Goal: Task Accomplishment & Management: Manage account settings

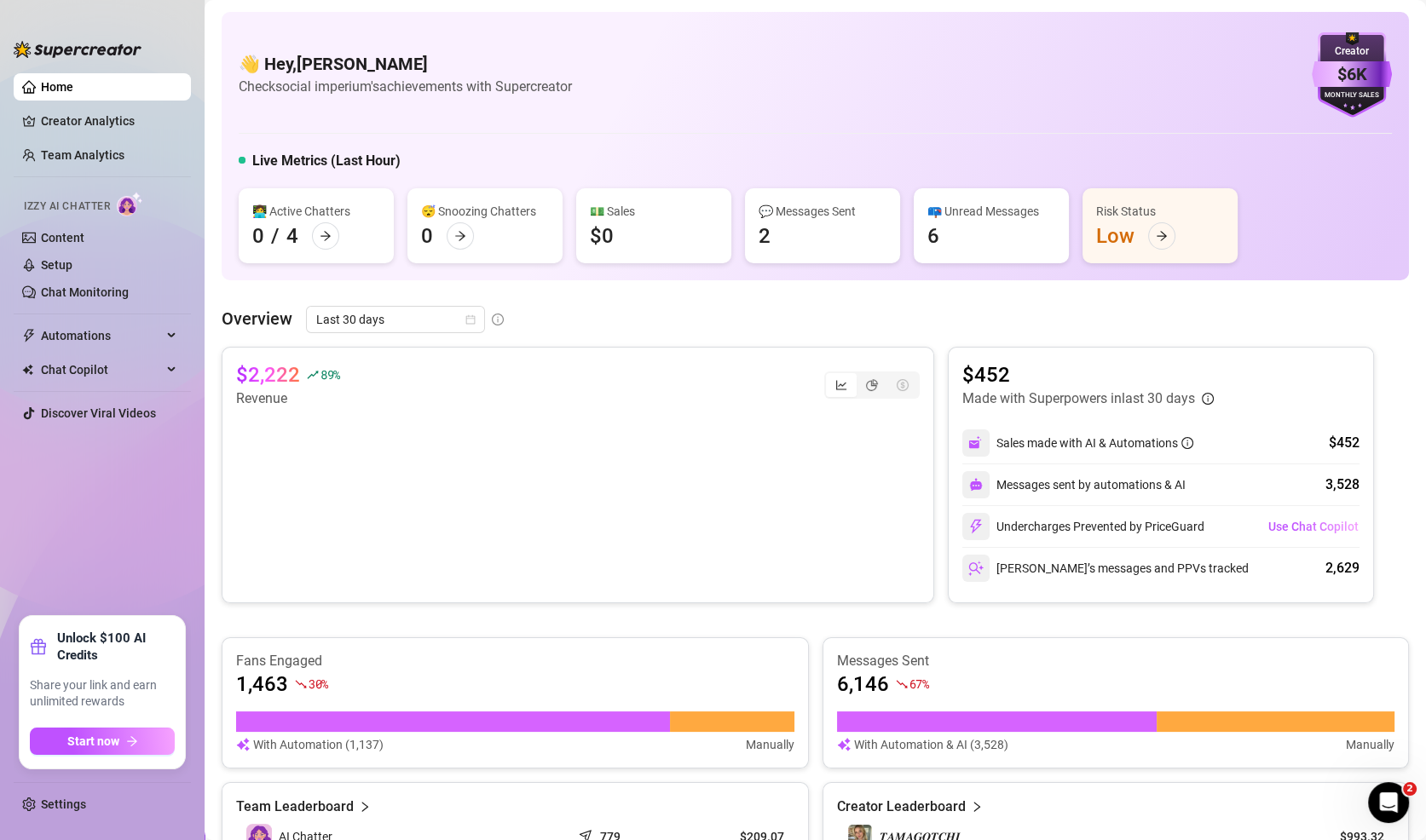
scroll to position [460, 0]
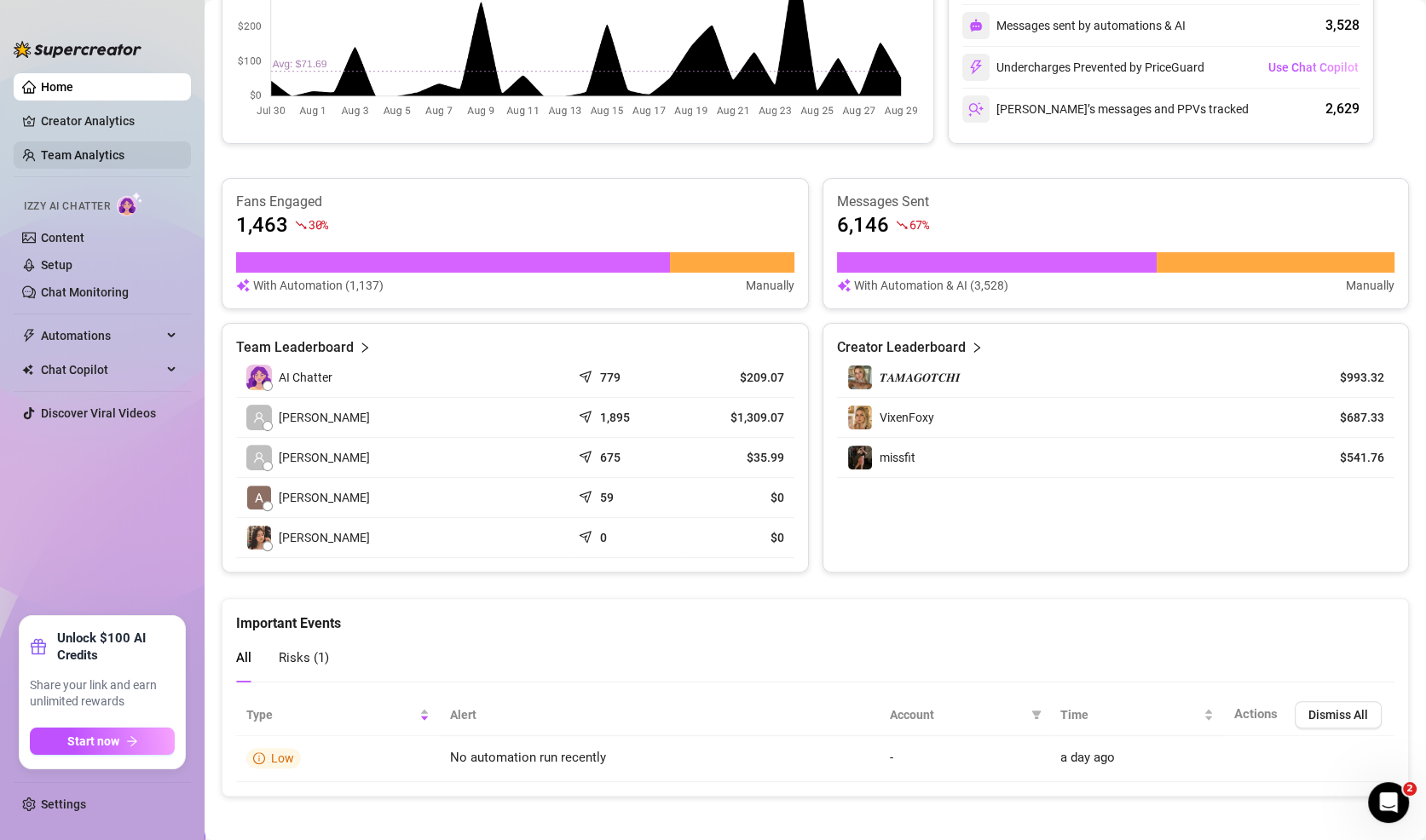
click at [112, 149] on link "Team Analytics" at bounding box center [83, 156] width 83 height 14
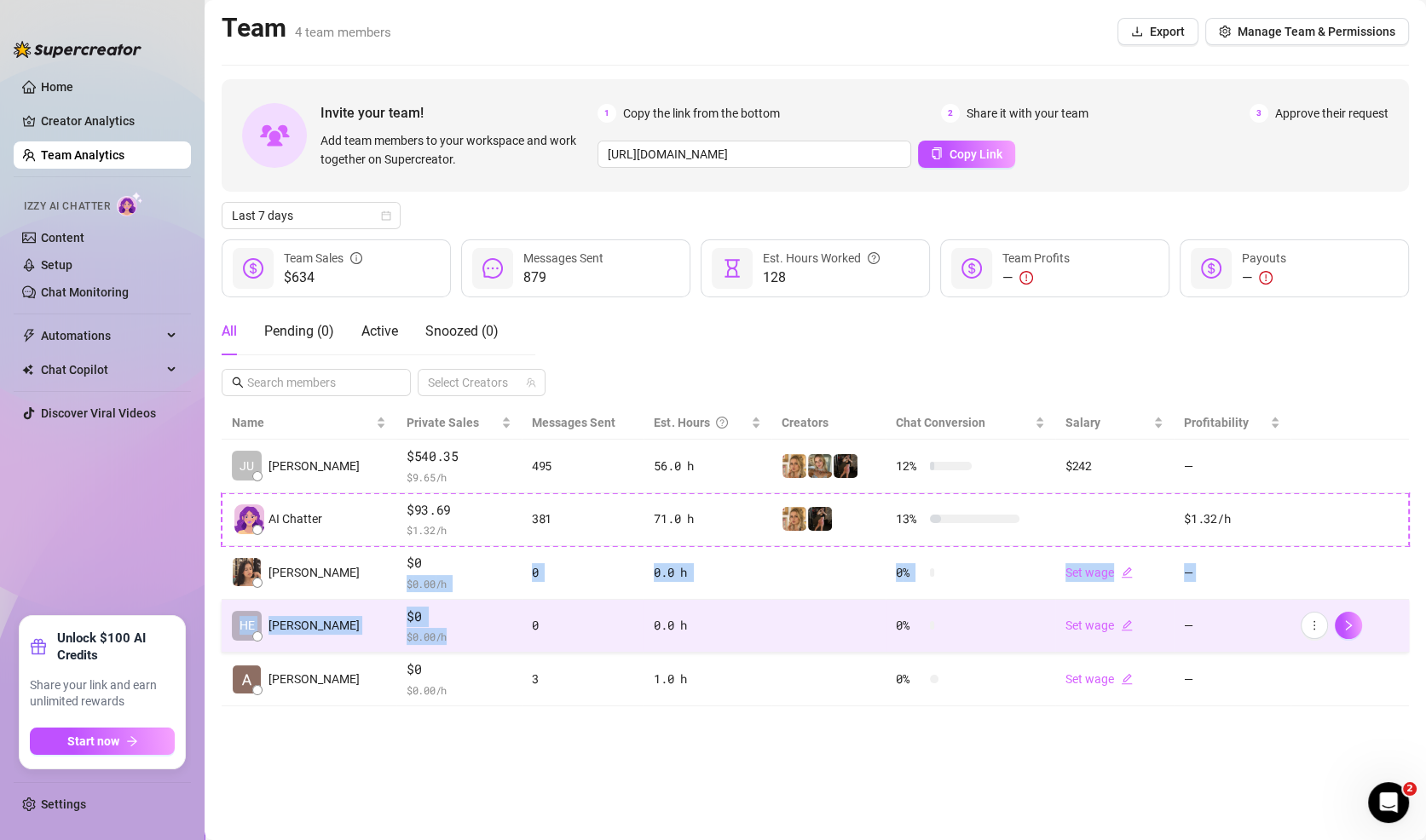
drag, startPoint x: 454, startPoint y: 571, endPoint x: 446, endPoint y: 633, distance: 62.5
click at [447, 632] on tbody "[PERSON_NAME] $540.35 $ 9.65 /h 495 56.0 h 12 % $242 — AI Chatter $93.69 $ 1.32…" at bounding box center [814, 574] width 1187 height 267
click at [446, 633] on span "$ 0.00 /h" at bounding box center [459, 636] width 105 height 17
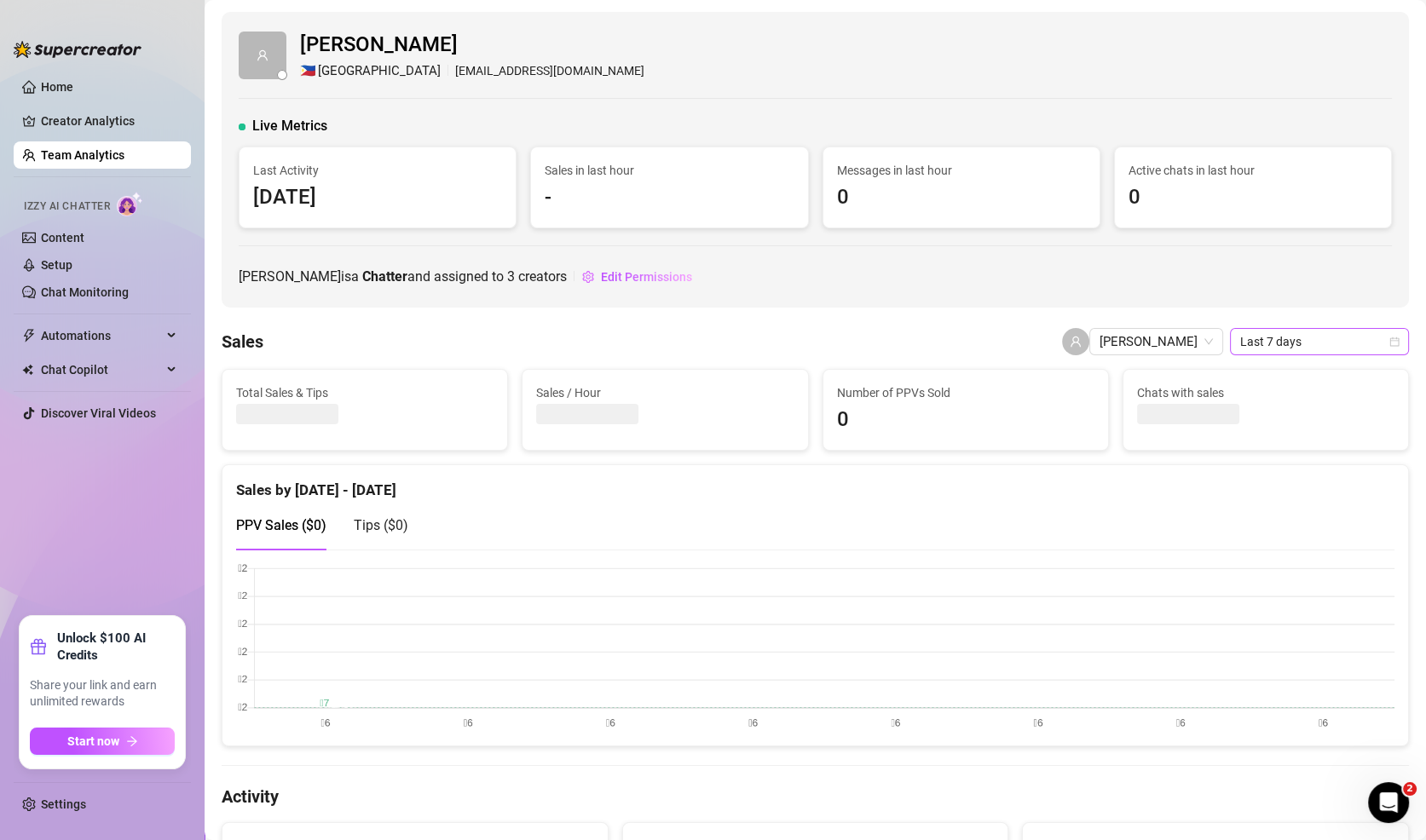
click at [1272, 345] on span "Last 7 days" at bounding box center [1319, 341] width 158 height 25
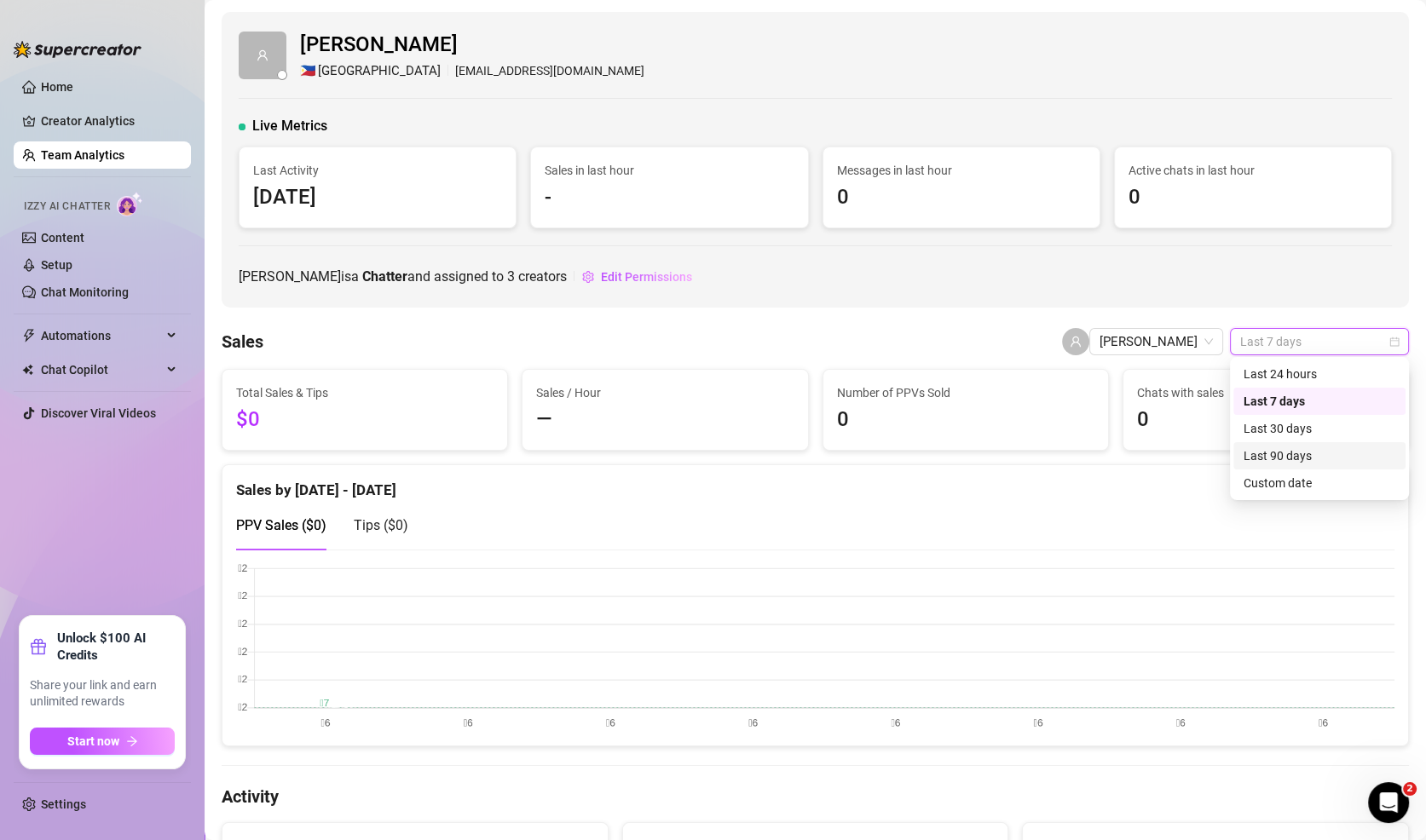
click at [1263, 463] on div "Last 90 days" at bounding box center [1319, 455] width 152 height 18
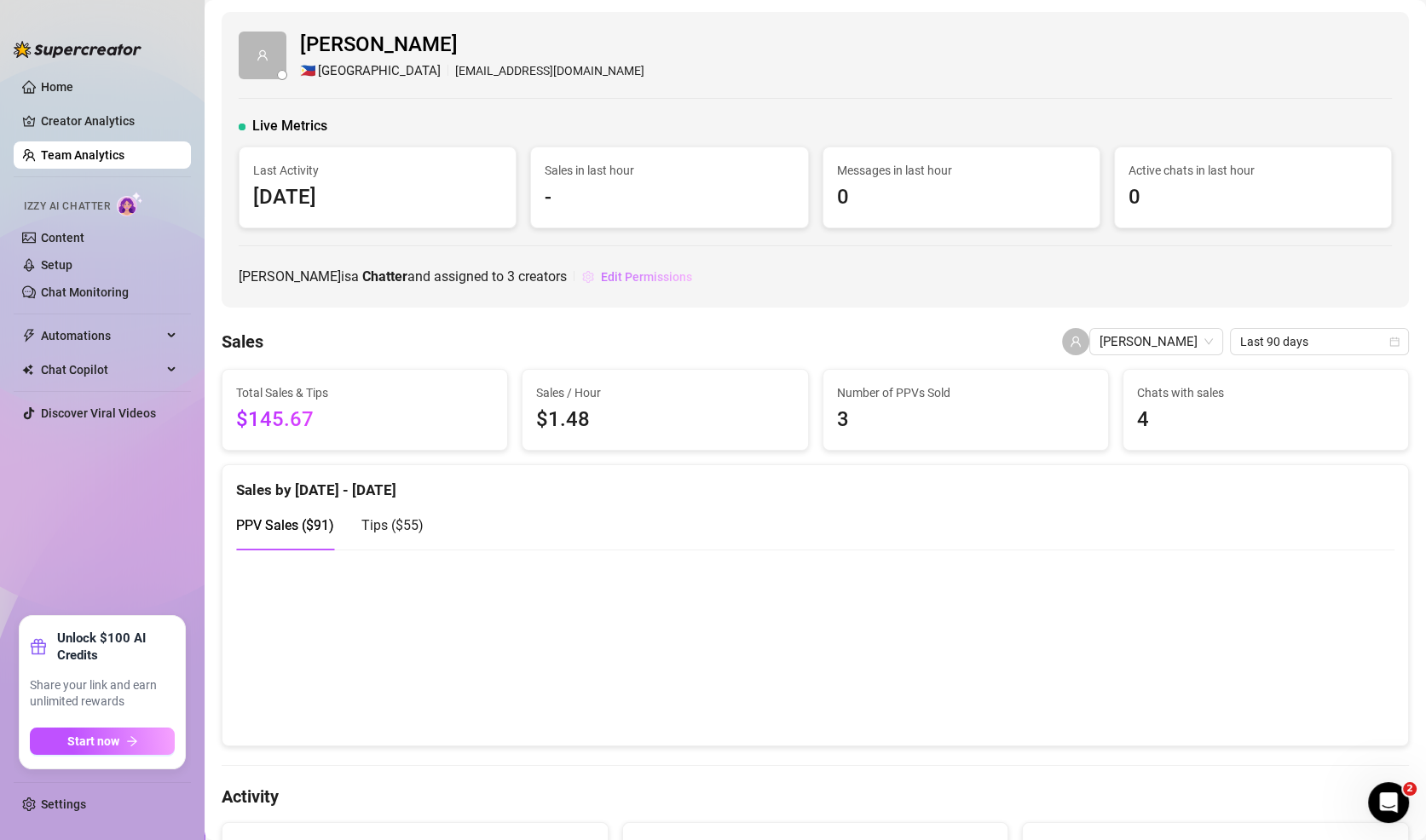
click at [593, 288] on button "Edit Permissions" at bounding box center [637, 277] width 112 height 27
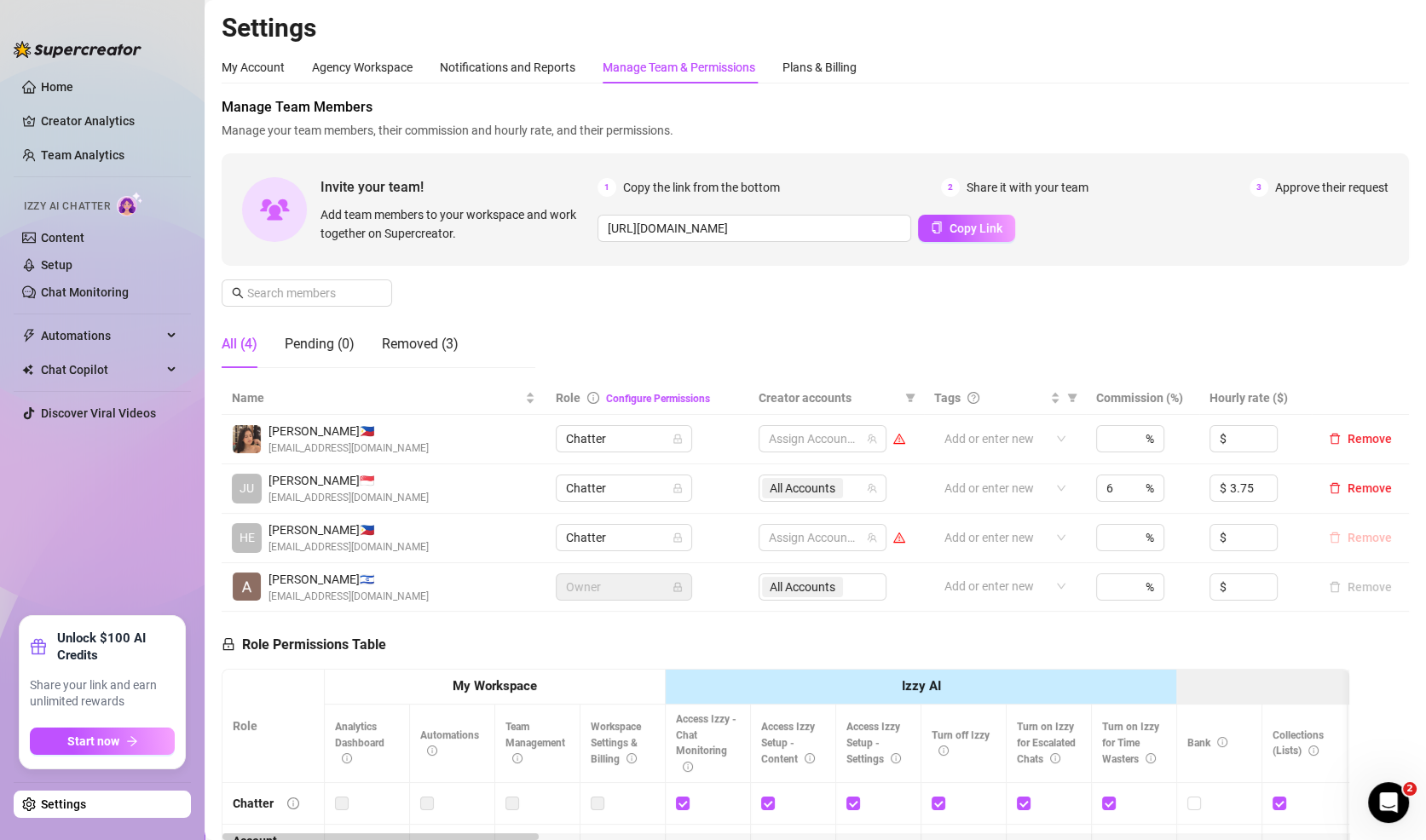
click at [1378, 539] on span "Remove" at bounding box center [1370, 538] width 44 height 14
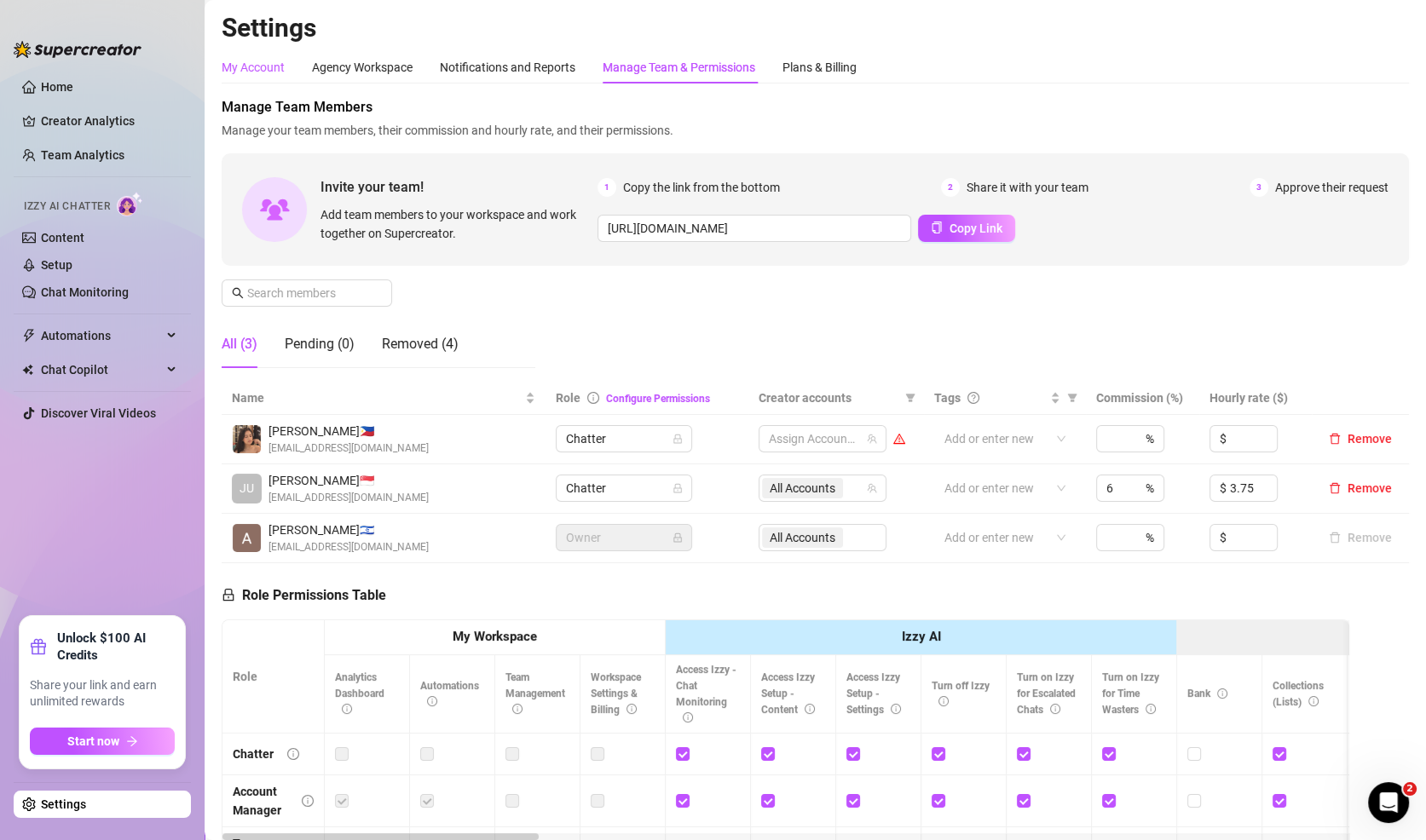
click at [253, 71] on div "My Account" at bounding box center [253, 67] width 63 height 18
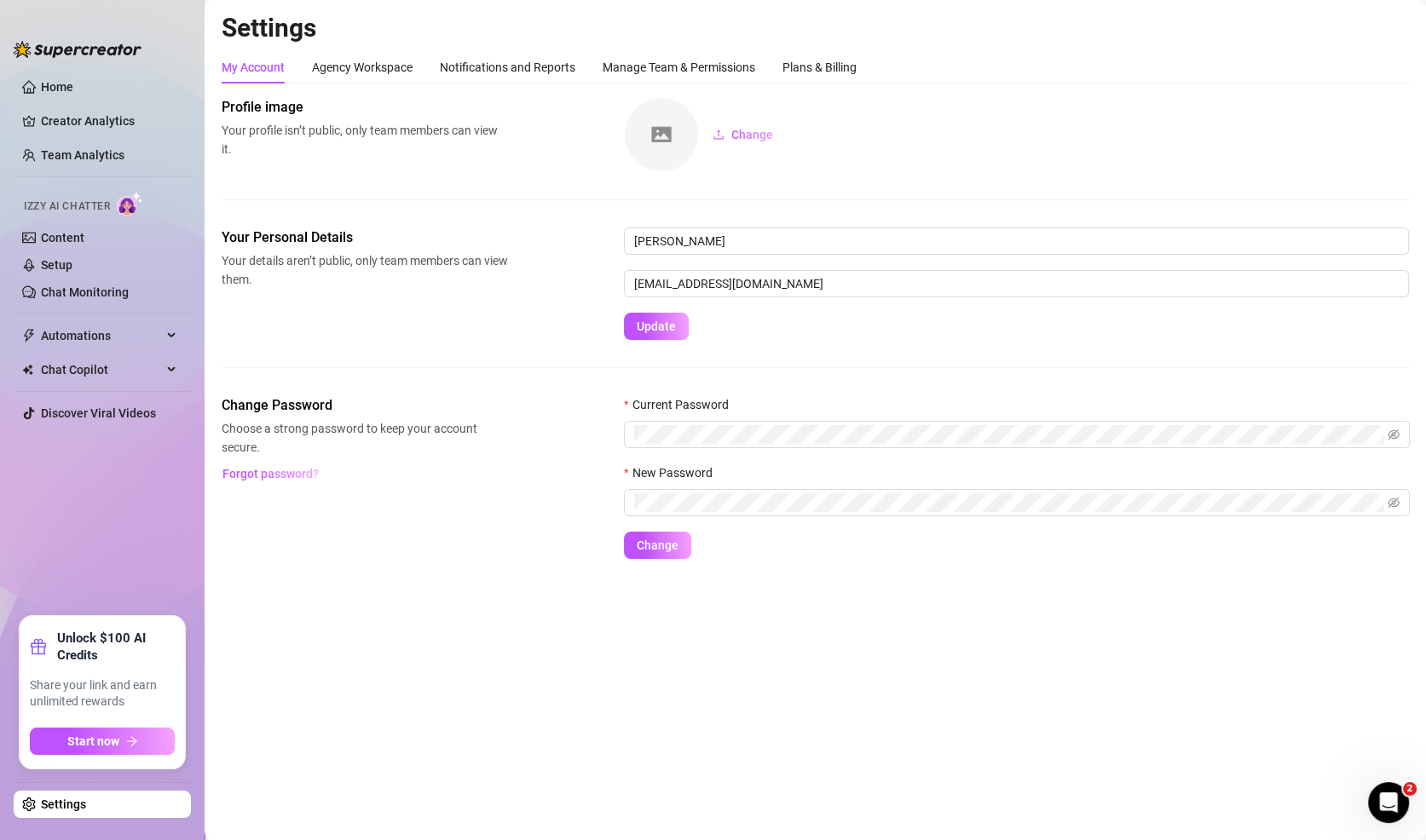
click at [98, 71] on ul "Home Creator Analytics Team Analytics Izzy AI Chatter Content Setup Chat Monito…" at bounding box center [103, 338] width 177 height 543
click at [73, 80] on link "Home" at bounding box center [57, 87] width 33 height 14
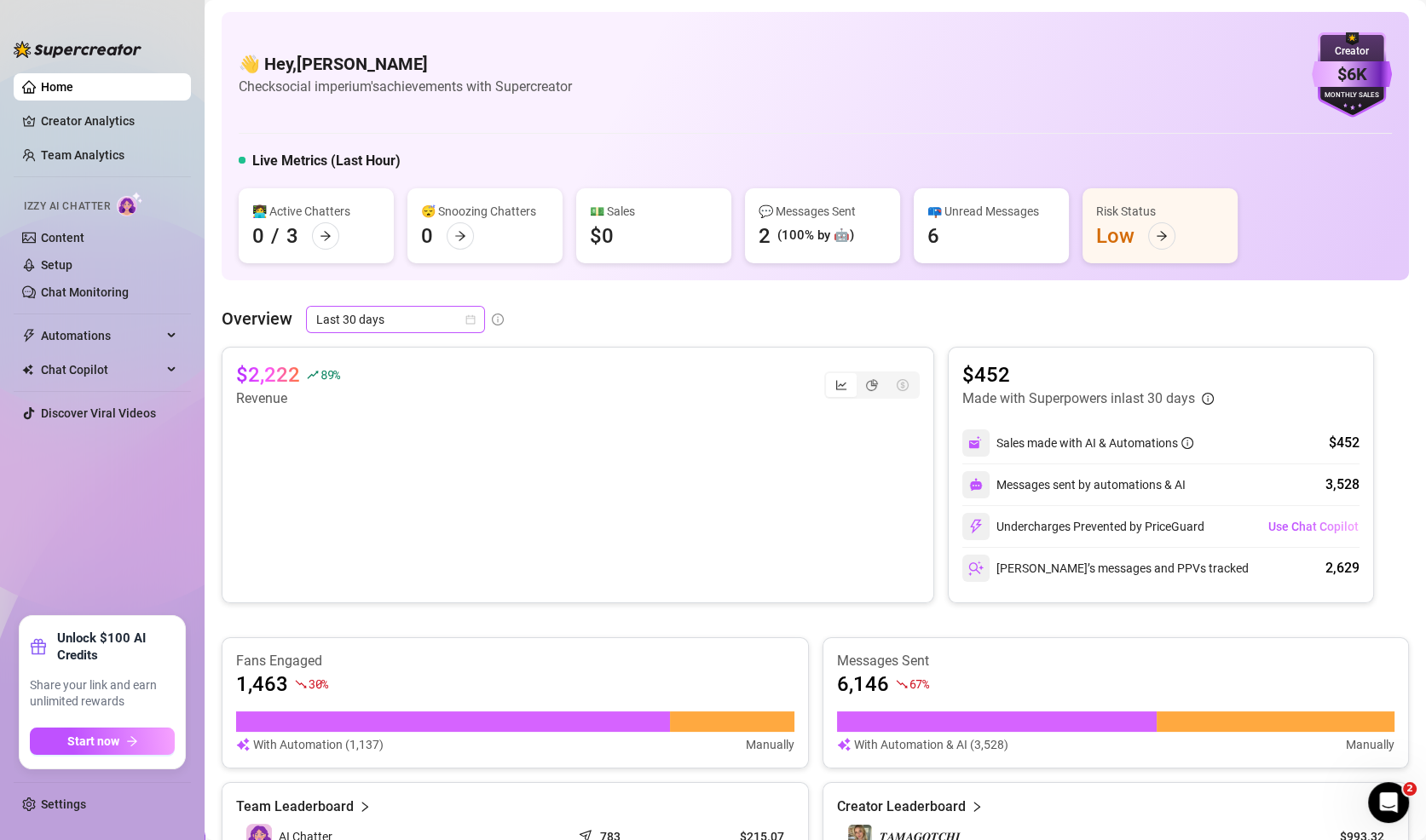
click at [409, 308] on span "Last 30 days" at bounding box center [395, 319] width 158 height 25
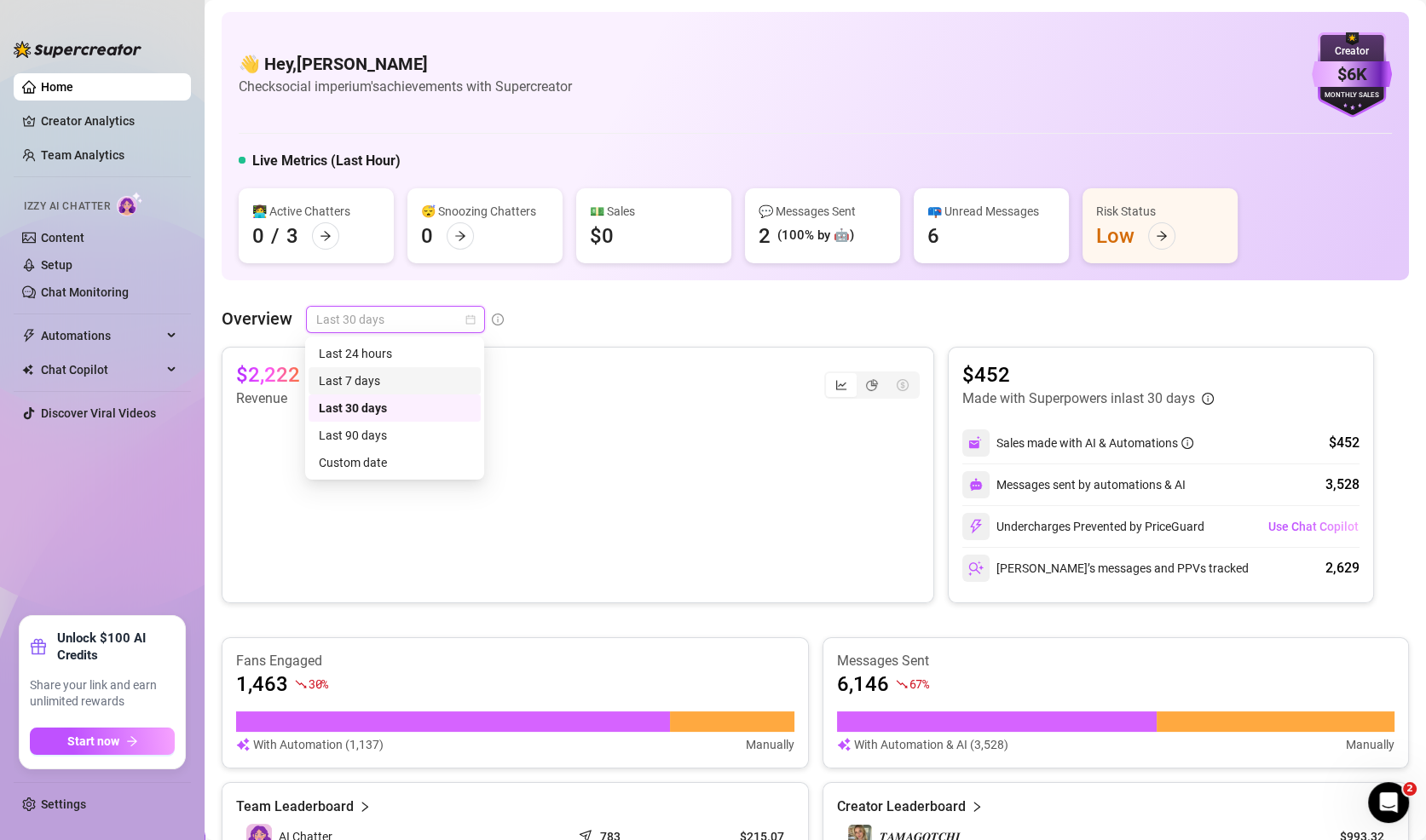
click at [395, 383] on div "Last 7 days" at bounding box center [395, 380] width 152 height 18
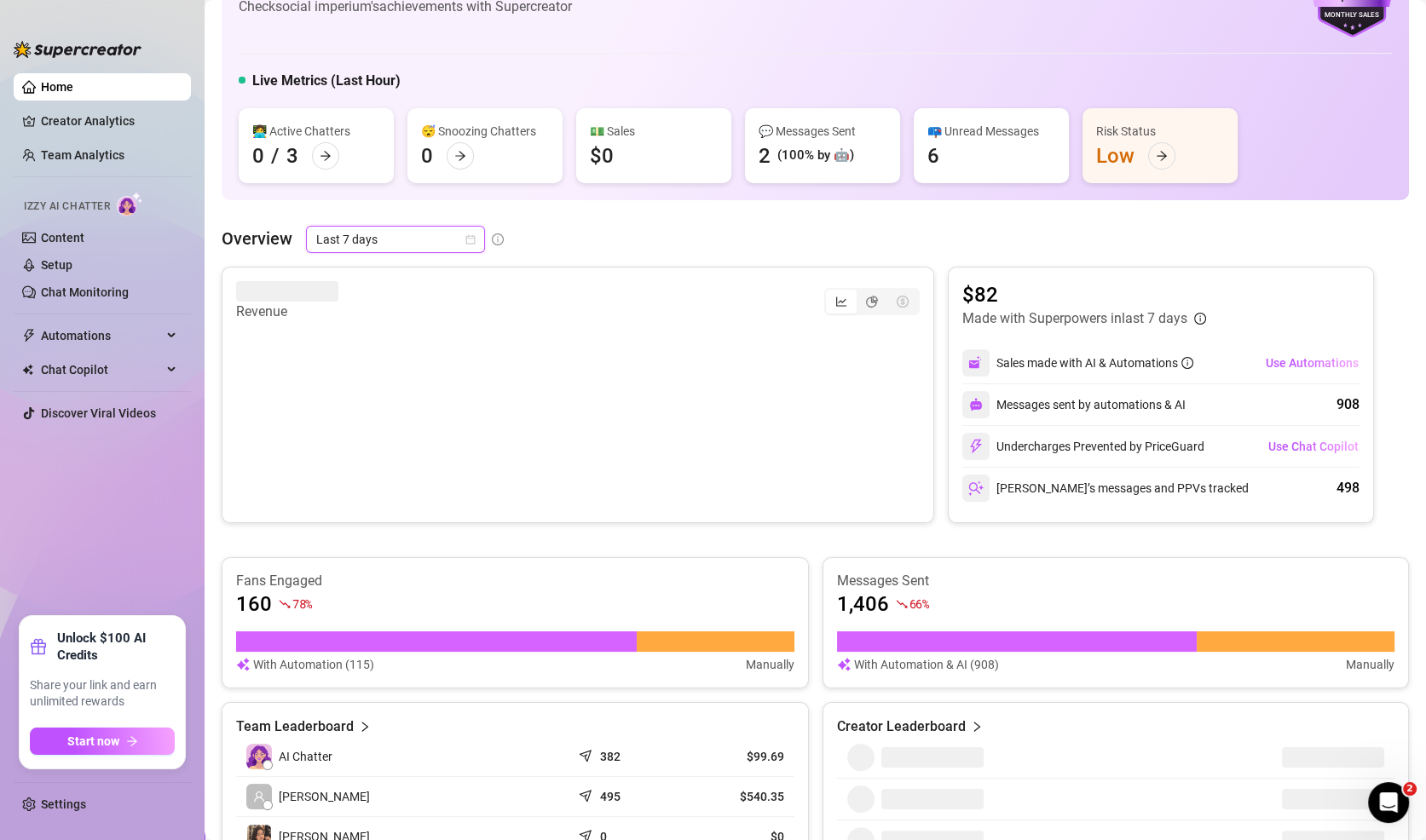
scroll to position [78, 0]
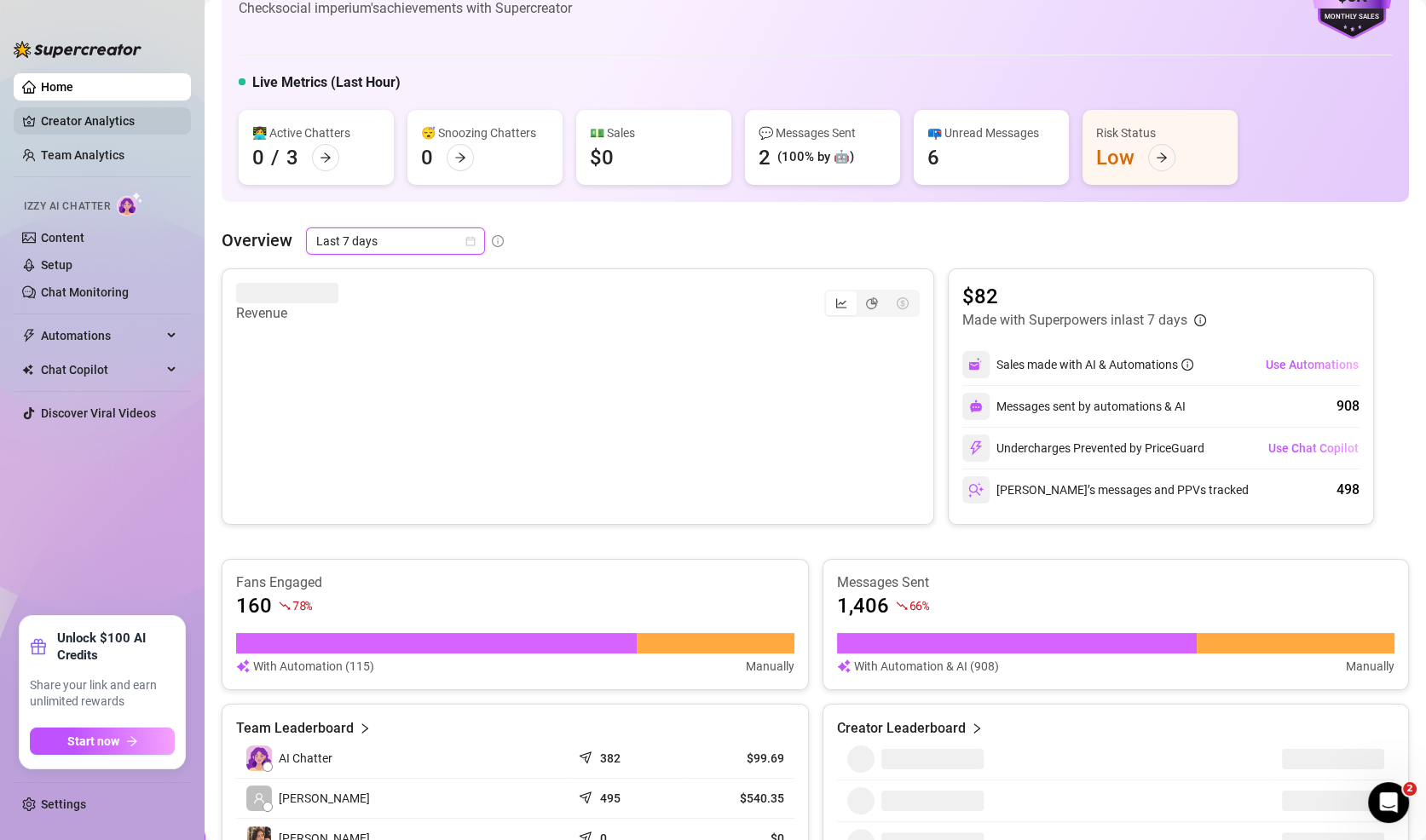
click at [112, 122] on link "Creator Analytics" at bounding box center [109, 120] width 136 height 27
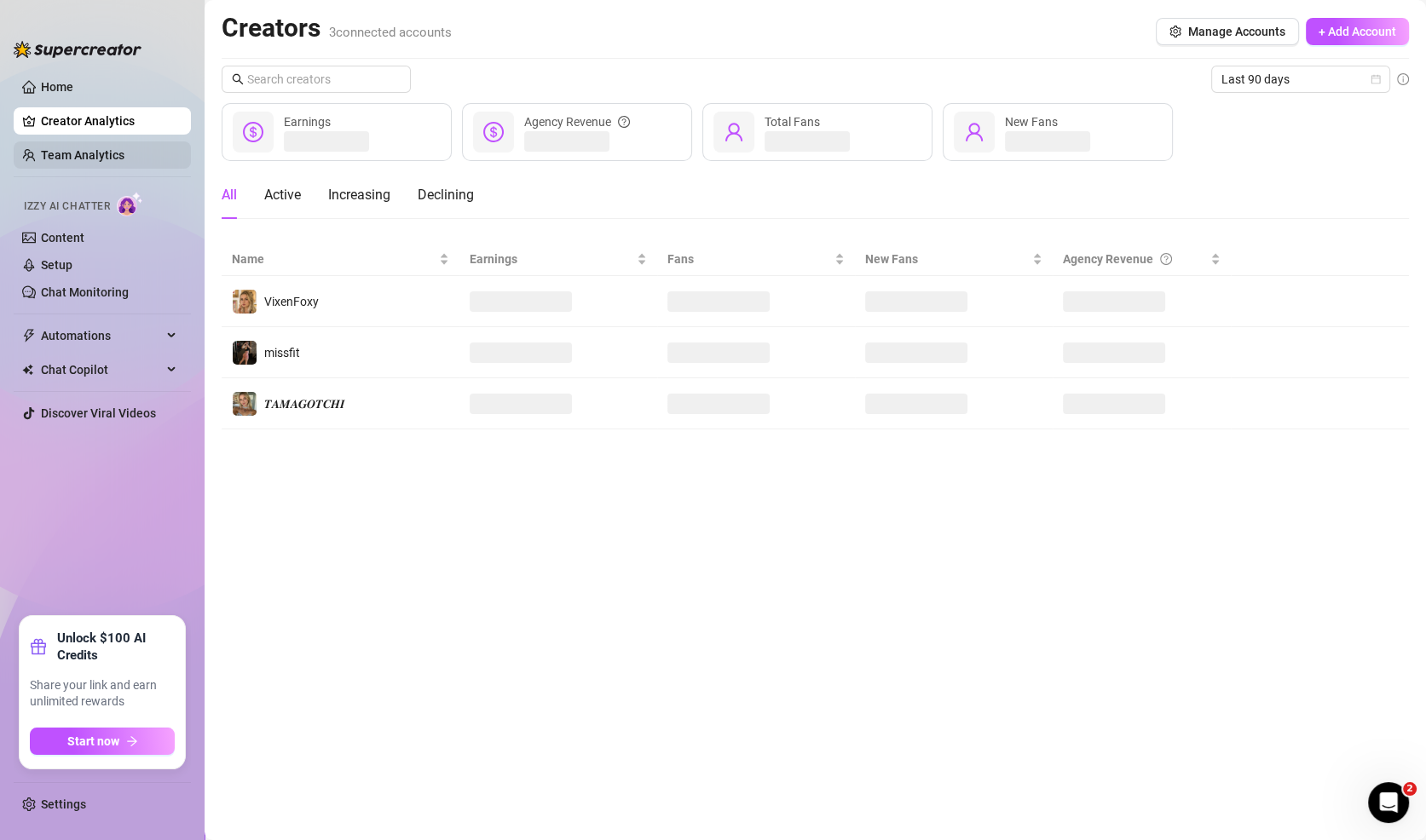
click at [99, 162] on link "Team Analytics" at bounding box center [83, 156] width 83 height 14
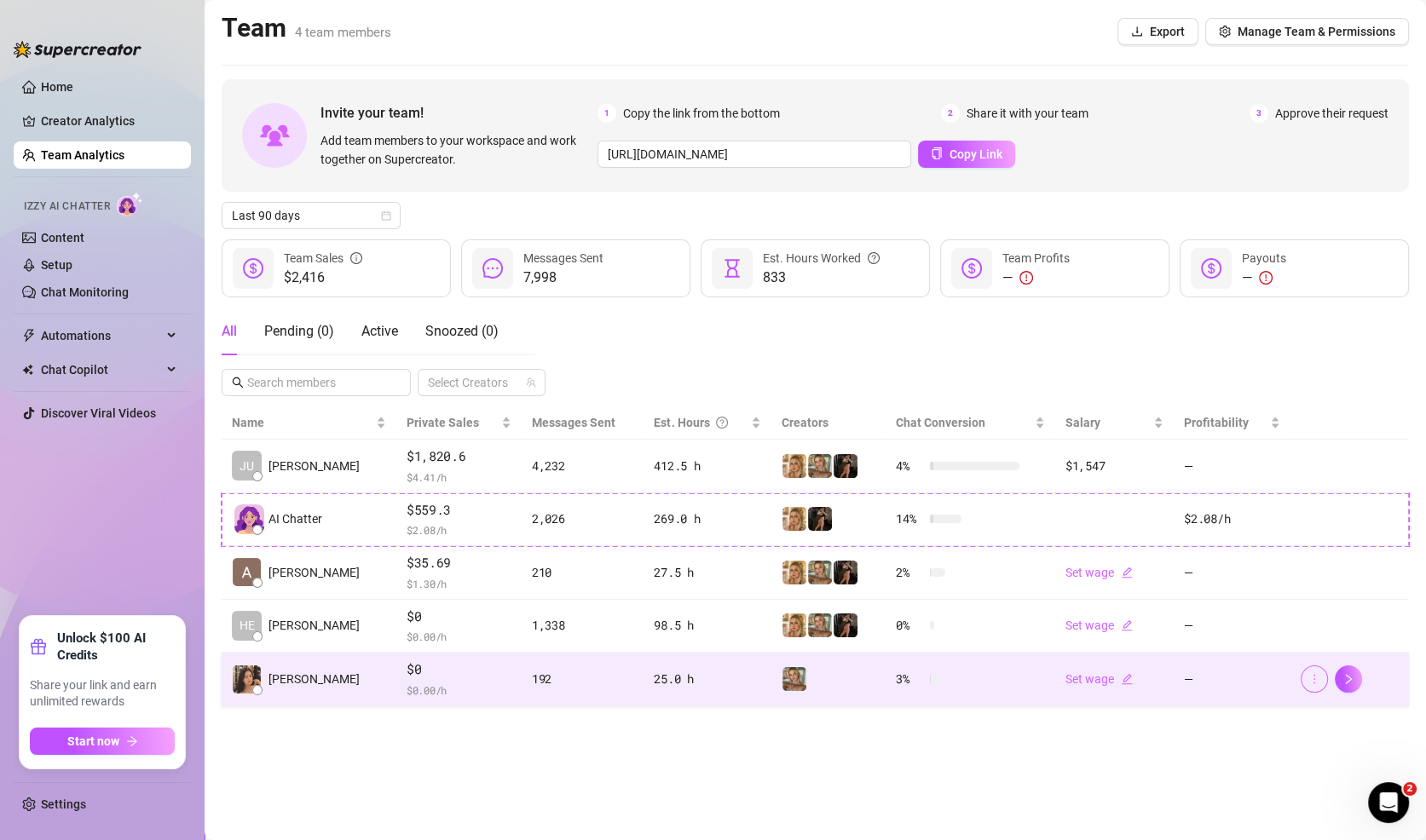
click at [1316, 680] on icon "more" at bounding box center [1314, 679] width 12 height 12
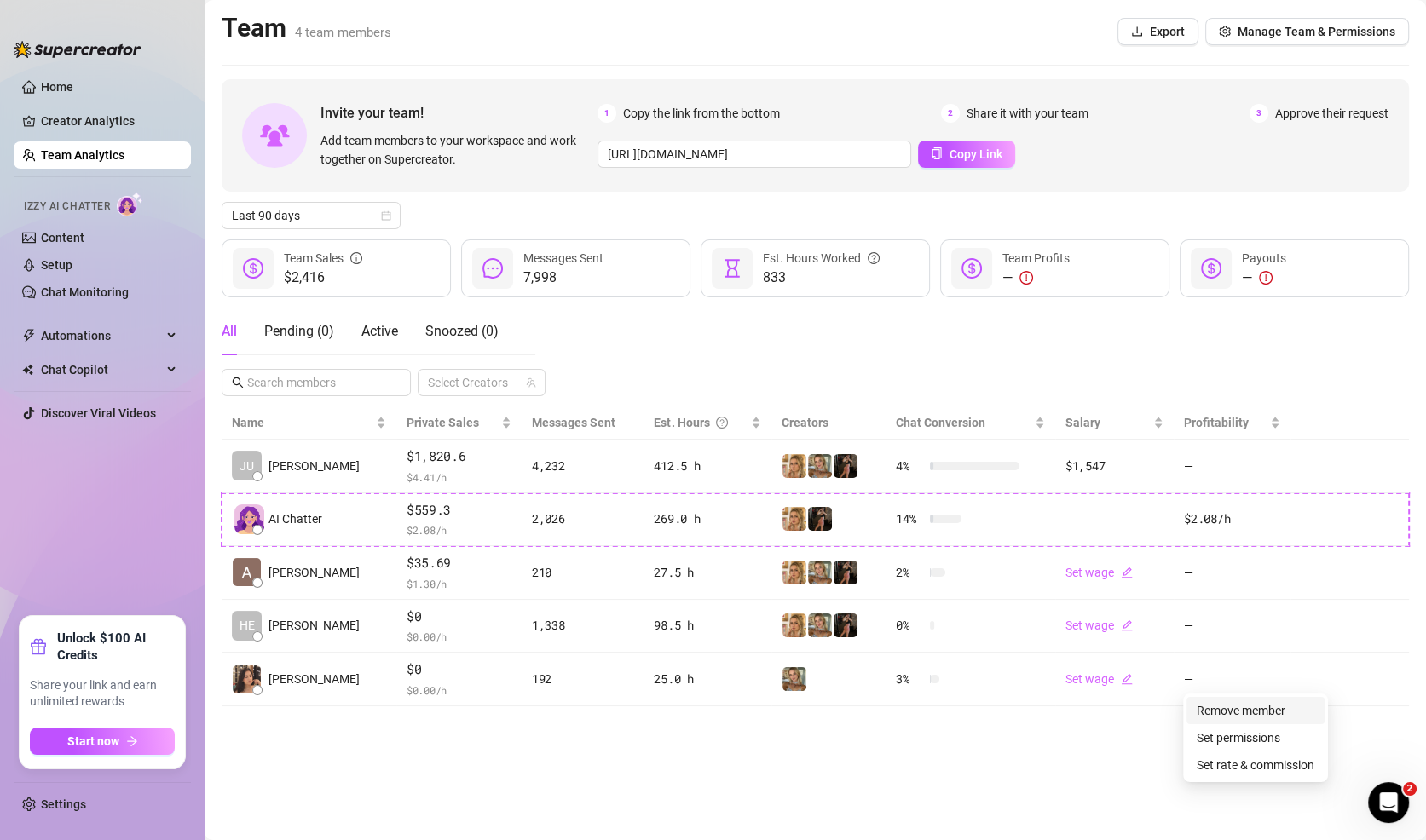
click at [1285, 718] on link "Remove member" at bounding box center [1241, 711] width 89 height 14
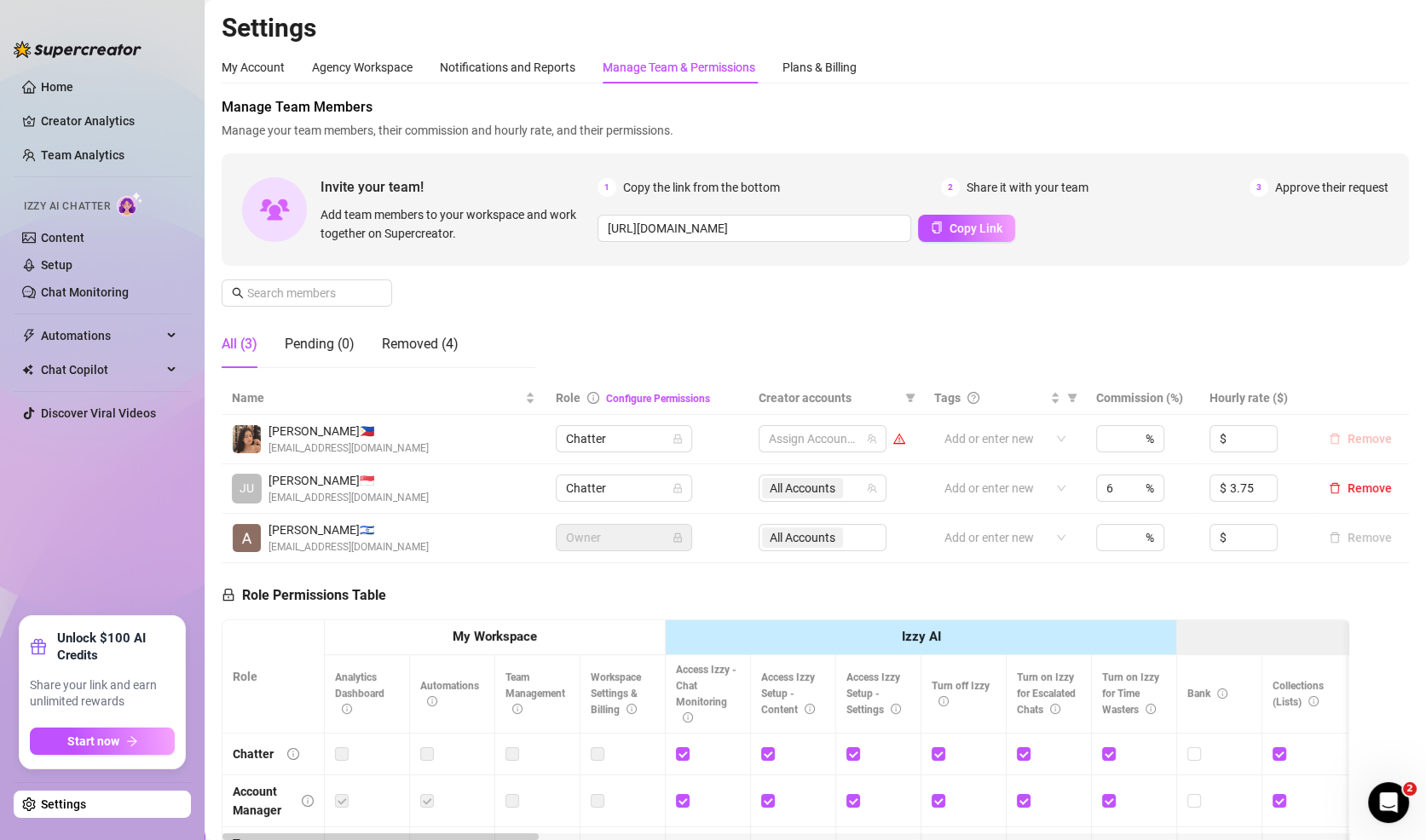
click at [1377, 435] on span "Remove" at bounding box center [1370, 439] width 44 height 14
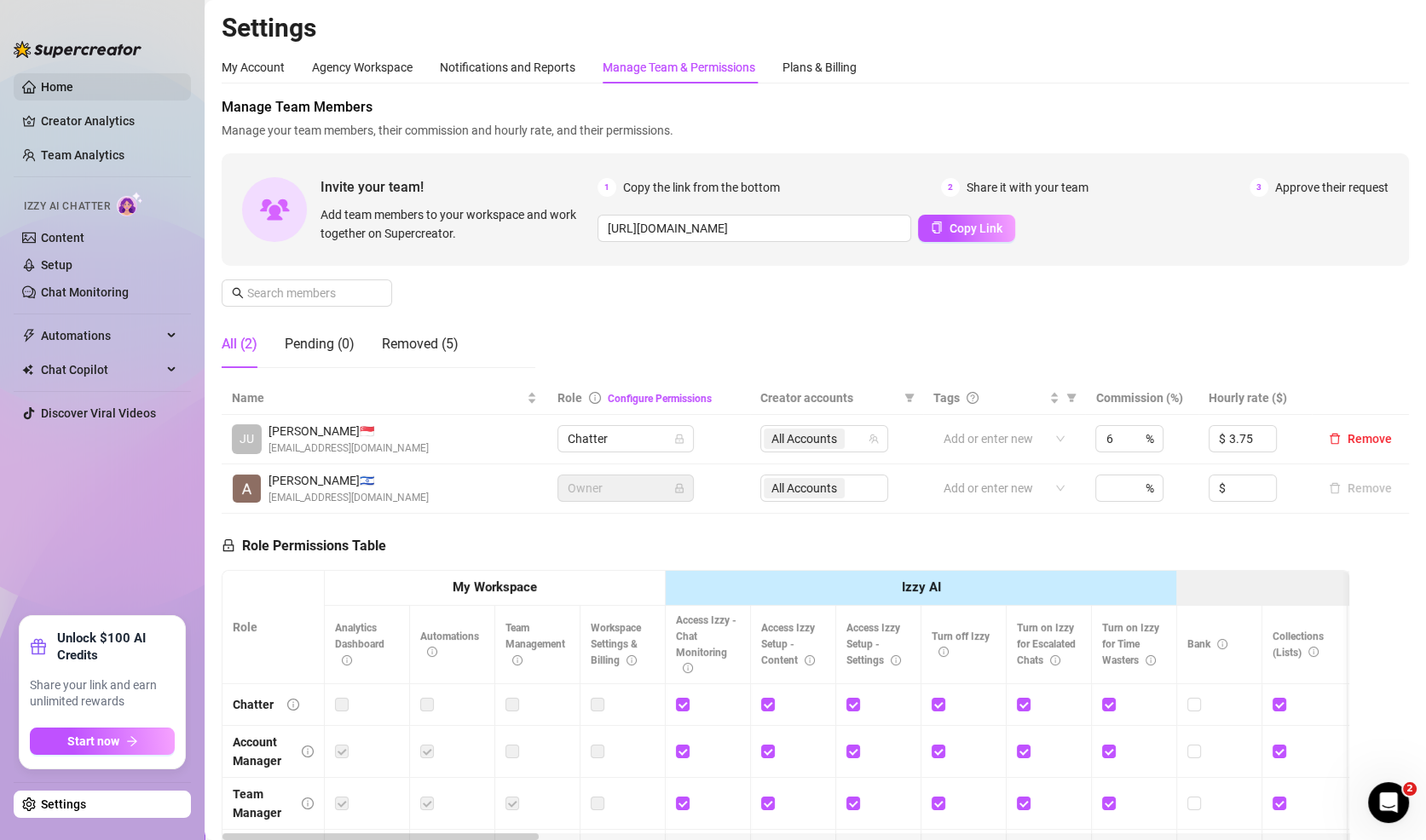
click at [73, 94] on link "Home" at bounding box center [57, 87] width 33 height 14
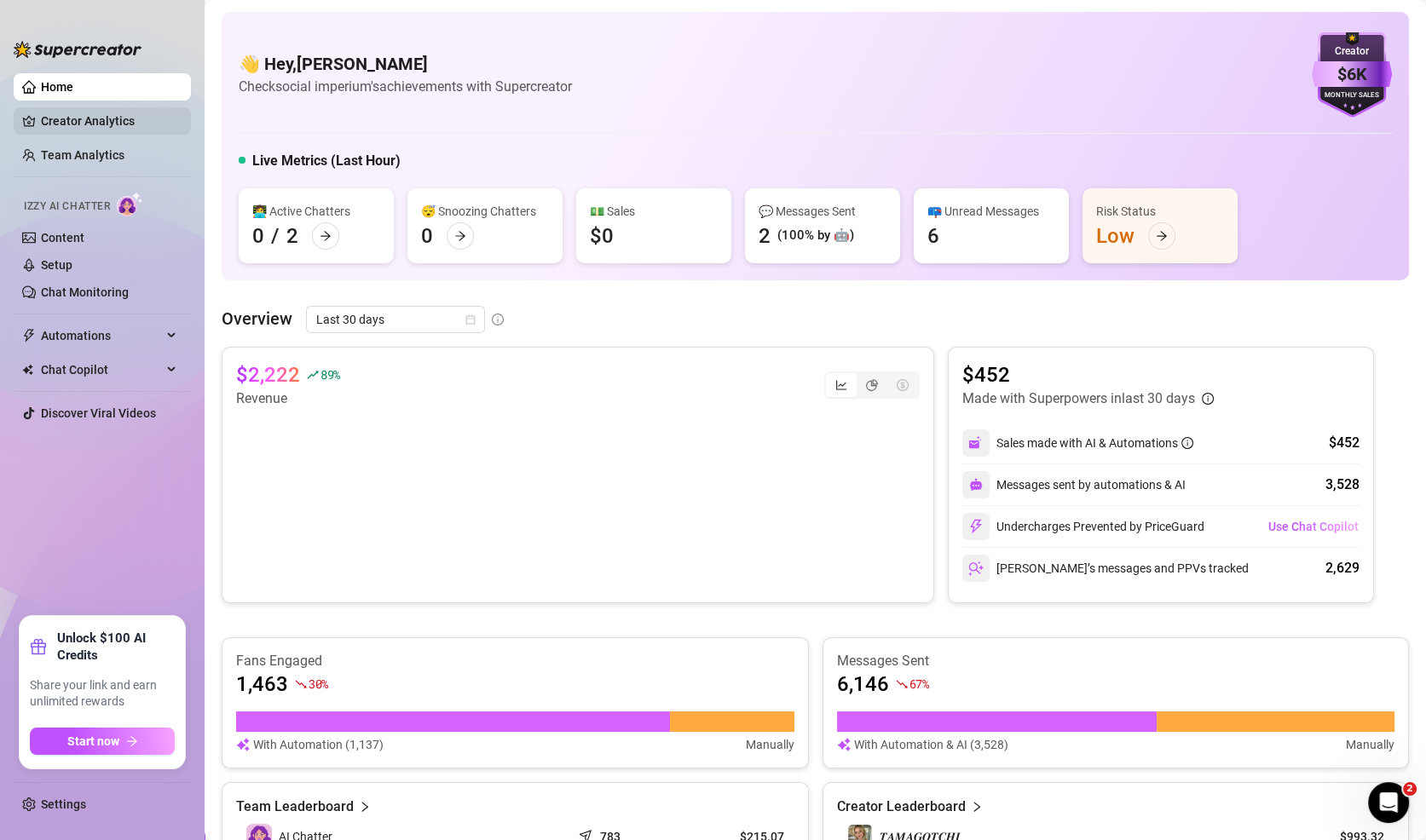
click at [114, 112] on link "Creator Analytics" at bounding box center [109, 120] width 136 height 27
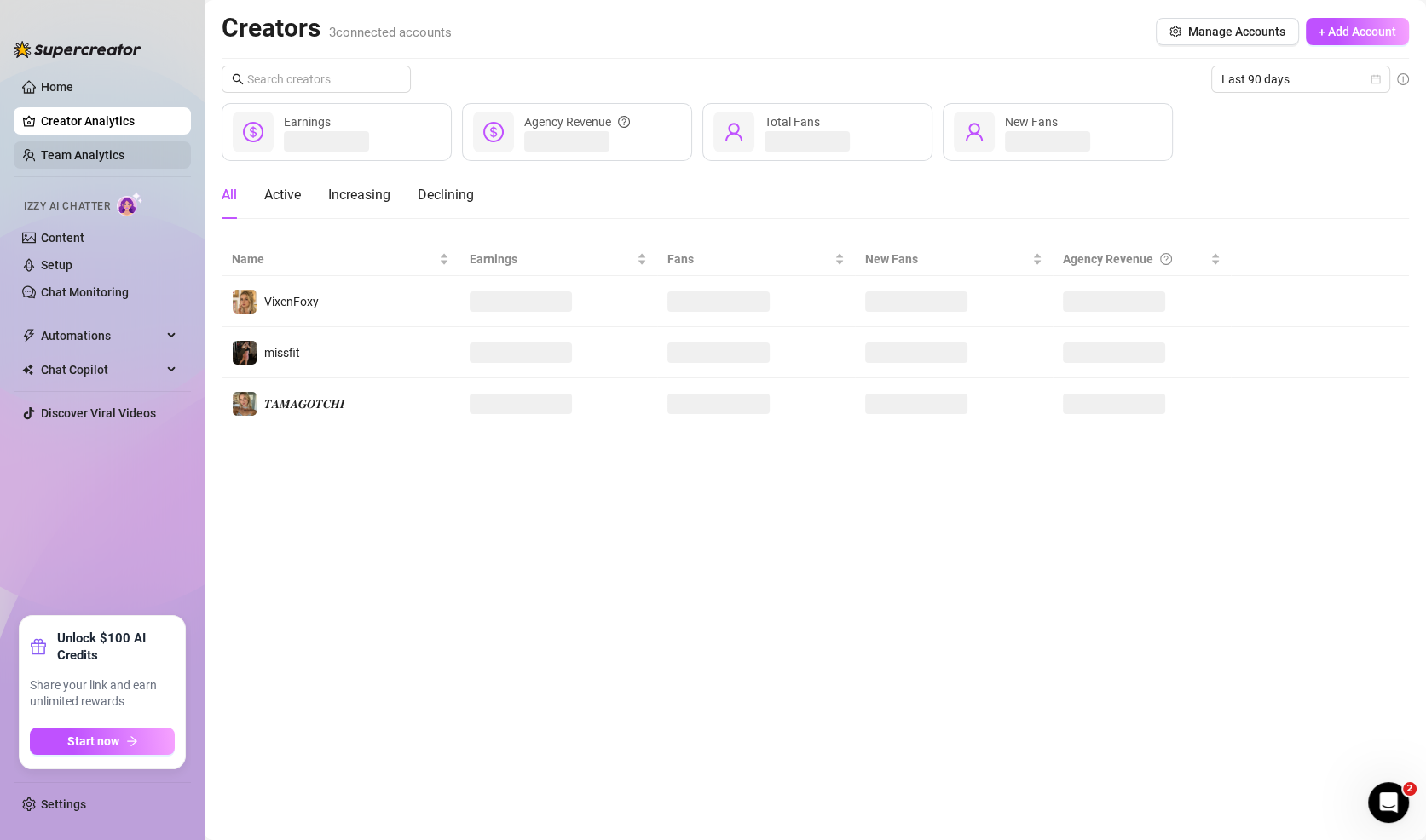
click at [125, 158] on link "Team Analytics" at bounding box center [83, 156] width 83 height 14
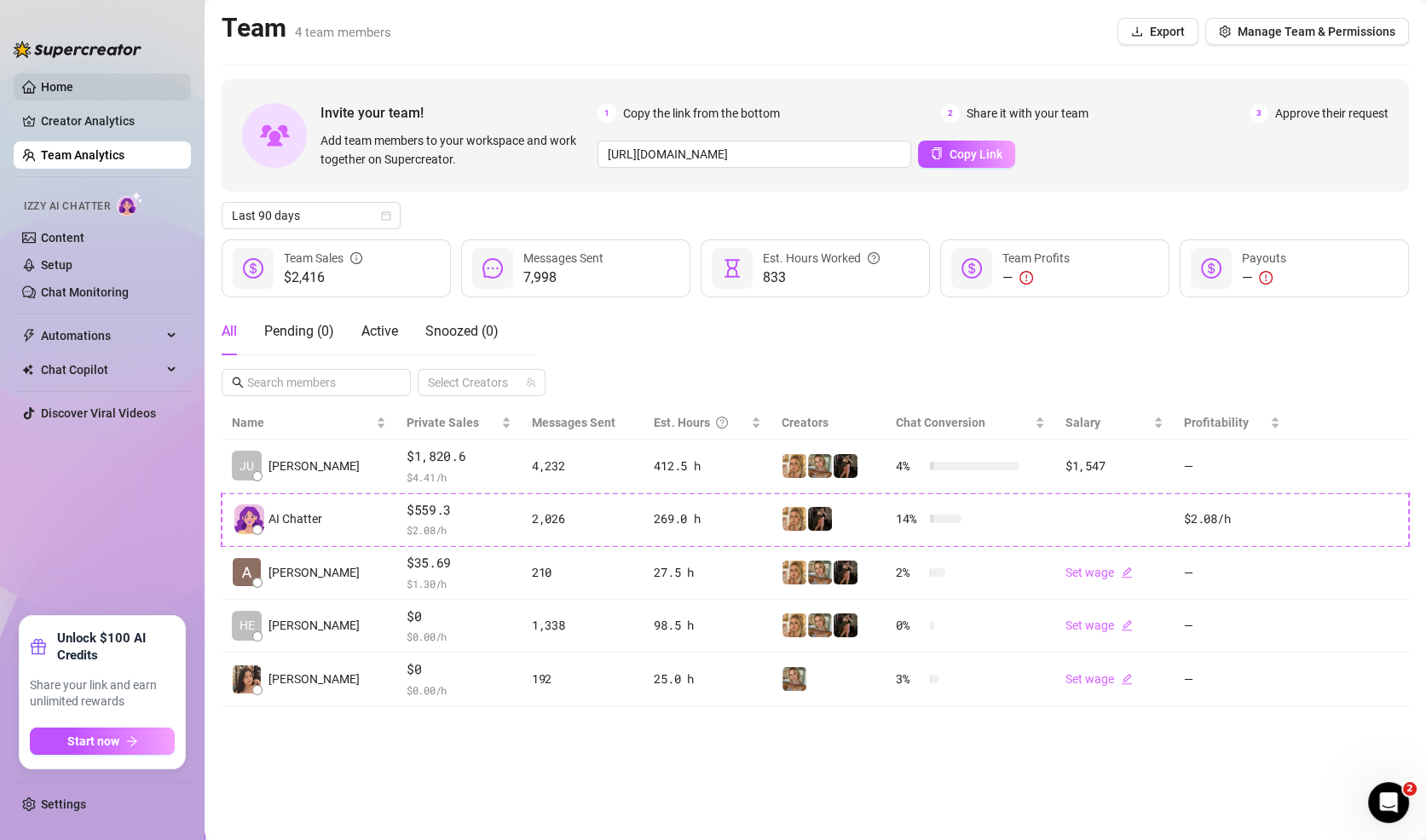
click at [47, 85] on link "Home" at bounding box center [57, 87] width 33 height 14
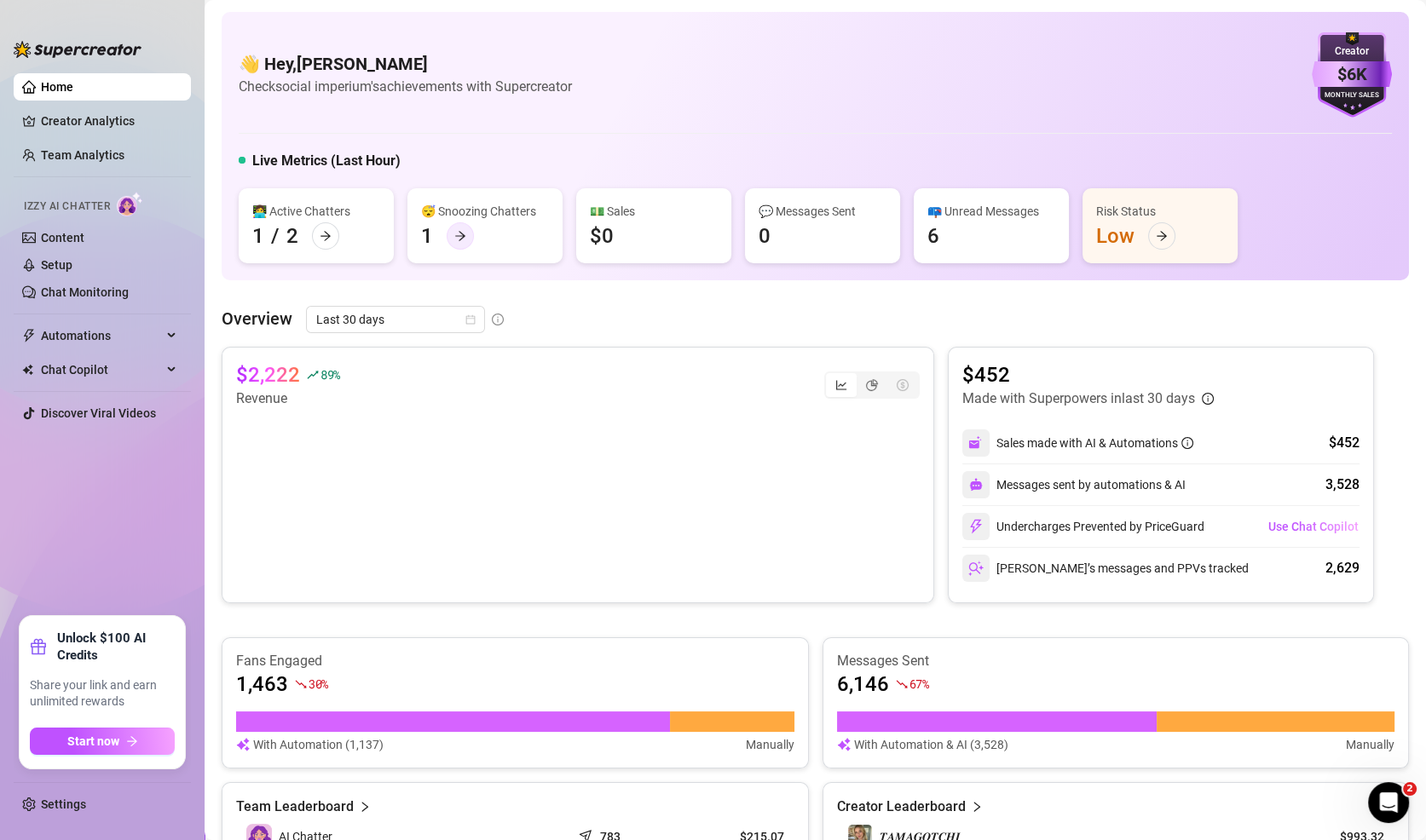
scroll to position [11, 0]
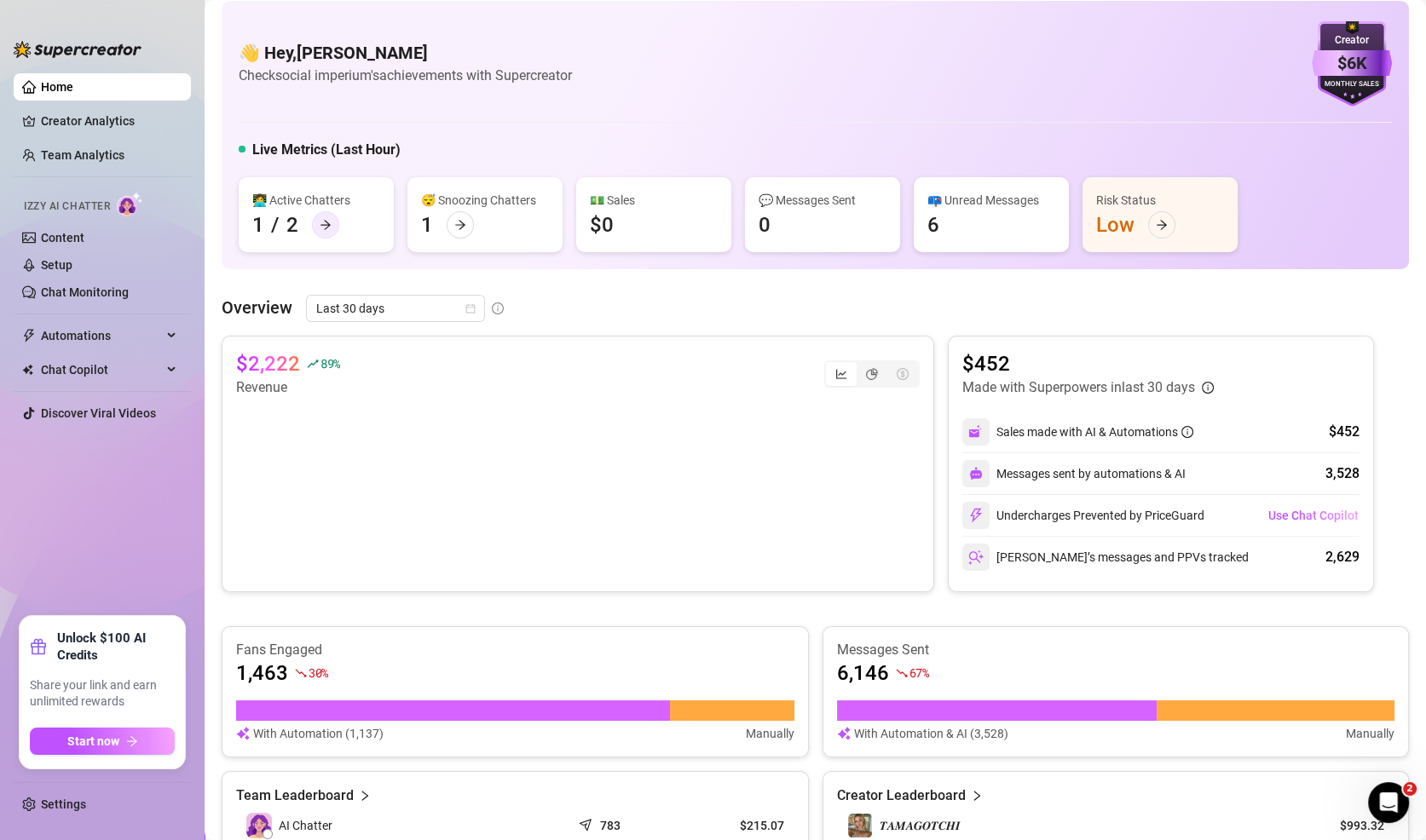
click at [316, 217] on div at bounding box center [325, 225] width 27 height 27
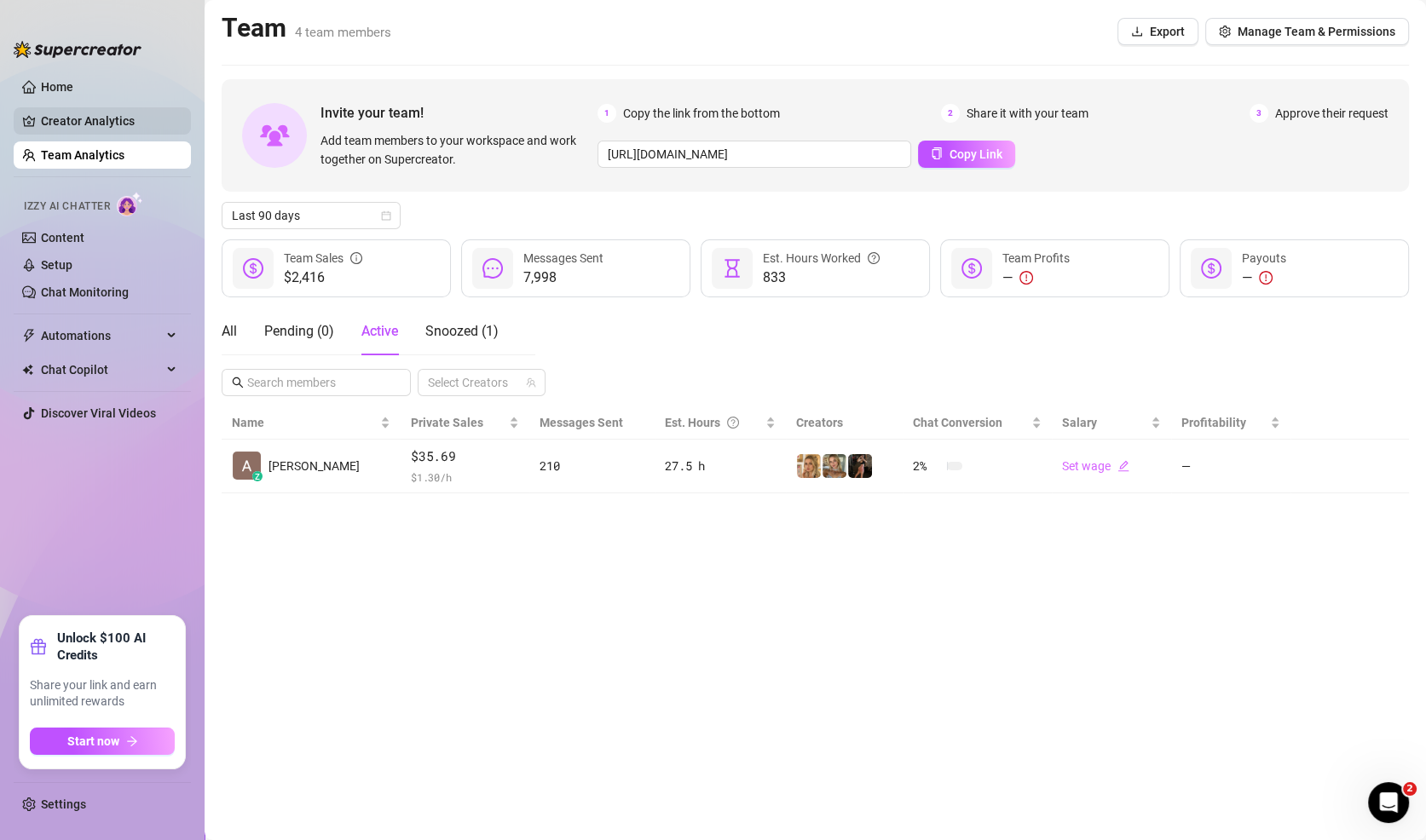
click at [63, 120] on link "Creator Analytics" at bounding box center [109, 120] width 136 height 27
